Goal: Task Accomplishment & Management: Manage account settings

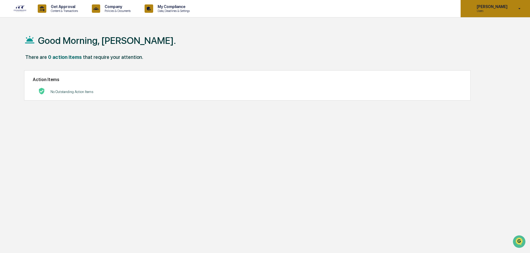
click at [514, 11] on div "[PERSON_NAME] Users" at bounding box center [494, 8] width 69 height 17
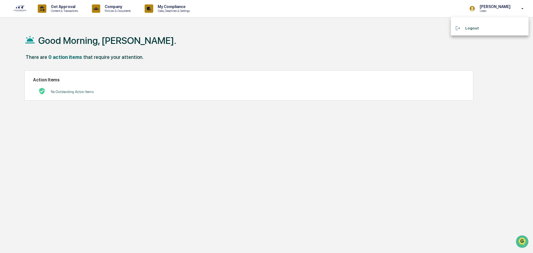
click at [302, 40] on div at bounding box center [266, 126] width 533 height 253
click at [72, 57] on div "0 action items" at bounding box center [65, 57] width 34 height 6
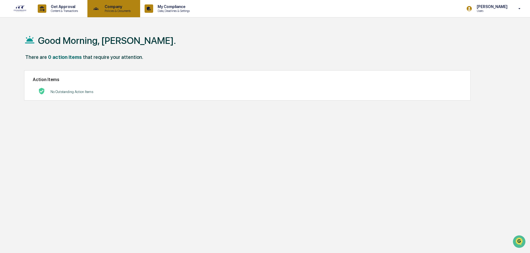
click at [104, 10] on p "Policies & Documents" at bounding box center [116, 11] width 33 height 4
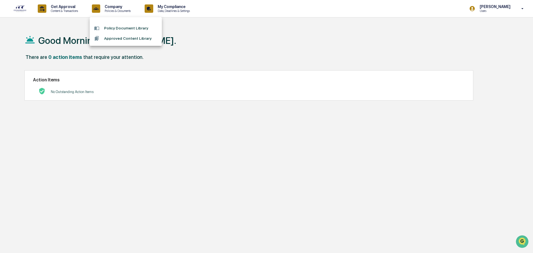
click at [169, 12] on div at bounding box center [266, 126] width 533 height 253
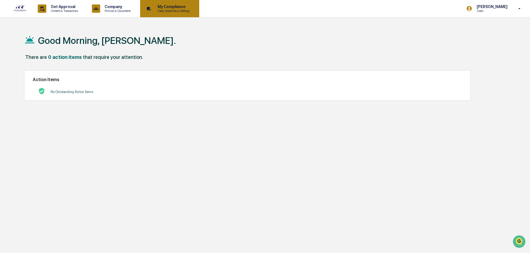
click at [174, 9] on p "My Compliance" at bounding box center [172, 6] width 39 height 4
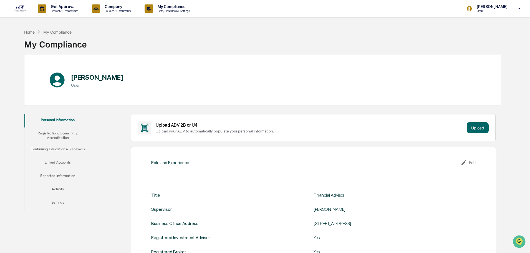
click at [65, 135] on button "Registration, Licensing & Accreditation" at bounding box center [57, 135] width 67 height 16
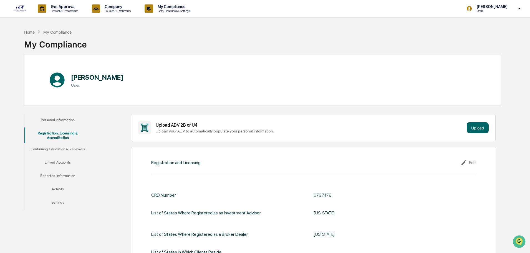
click at [62, 176] on button "Reported Information" at bounding box center [57, 176] width 67 height 13
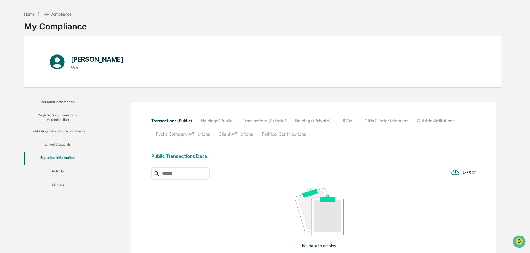
scroll to position [28, 0]
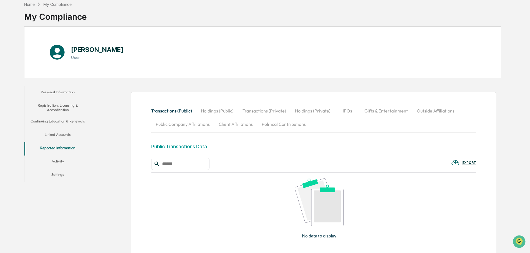
click at [318, 110] on button "Holdings (Private)" at bounding box center [312, 110] width 44 height 13
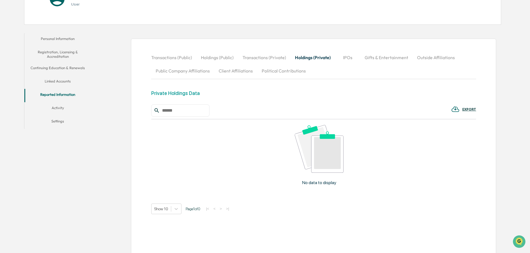
scroll to position [83, 0]
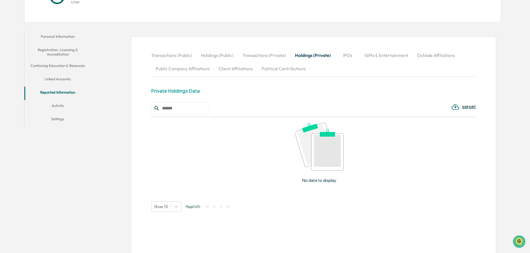
click at [211, 58] on button "Holdings (Public)" at bounding box center [217, 55] width 42 height 13
click at [60, 108] on button "Activity" at bounding box center [57, 106] width 67 height 13
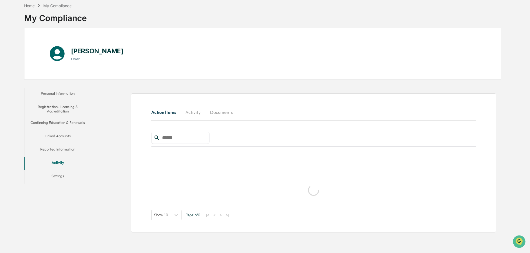
scroll to position [26, 0]
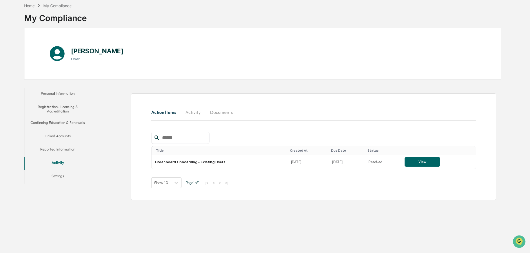
click at [57, 136] on button "Linked Accounts" at bounding box center [57, 136] width 67 height 13
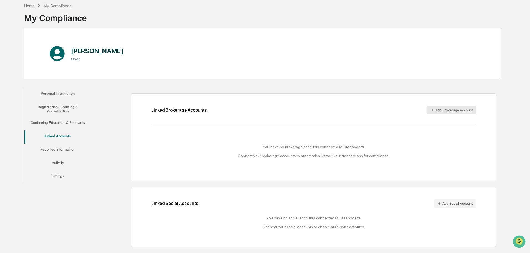
click at [460, 107] on button "Add Brokerage Account" at bounding box center [451, 109] width 49 height 9
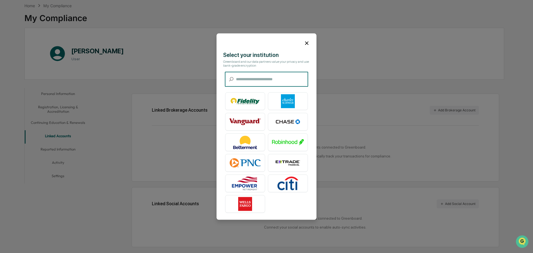
click at [254, 75] on input "text" at bounding box center [272, 79] width 72 height 15
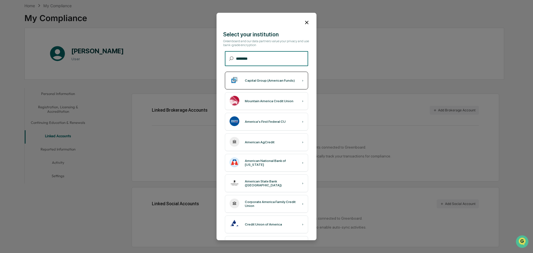
type input "********"
click at [264, 82] on div "Capital Group (American Funds)" at bounding box center [270, 80] width 50 height 4
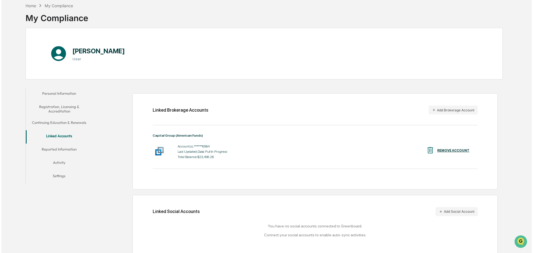
scroll to position [31, 0]
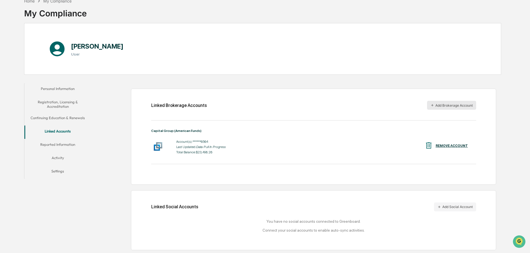
click at [455, 106] on button "Add Brokerage Account" at bounding box center [451, 105] width 49 height 9
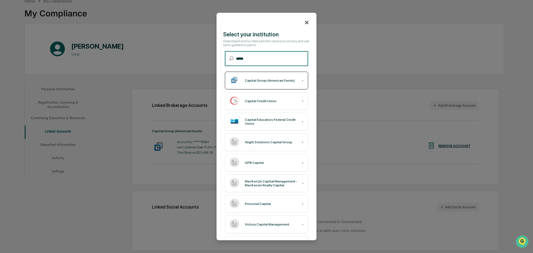
type input "*****"
click at [272, 77] on div "Capital Group (American Funds) ›" at bounding box center [266, 81] width 83 height 18
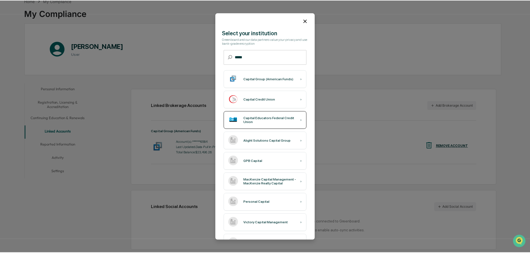
scroll to position [0, 0]
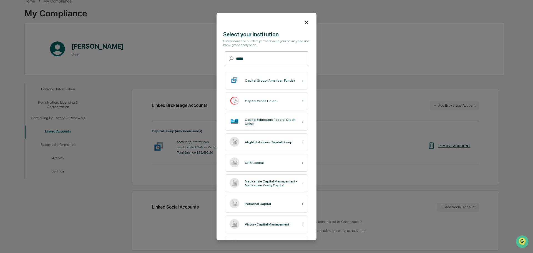
click at [304, 21] on icon at bounding box center [306, 22] width 6 height 6
